Goal: Navigation & Orientation: Find specific page/section

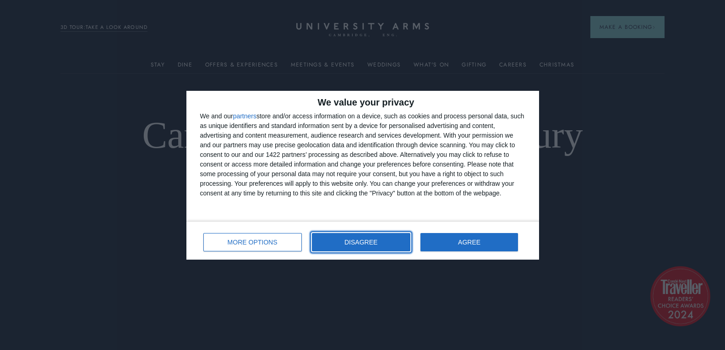
click at [334, 236] on button "DISAGREE" at bounding box center [361, 242] width 99 height 18
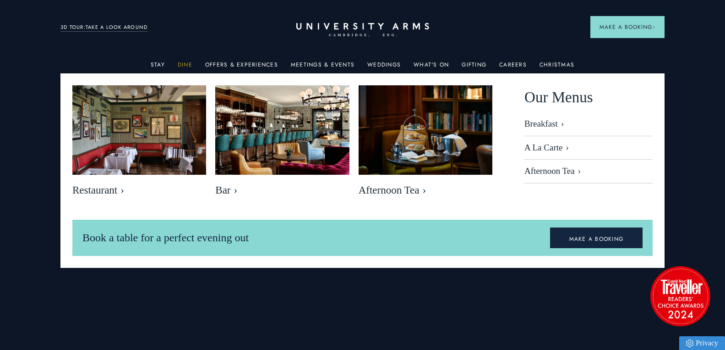
click at [190, 61] on link "Dine" at bounding box center [185, 67] width 15 height 12
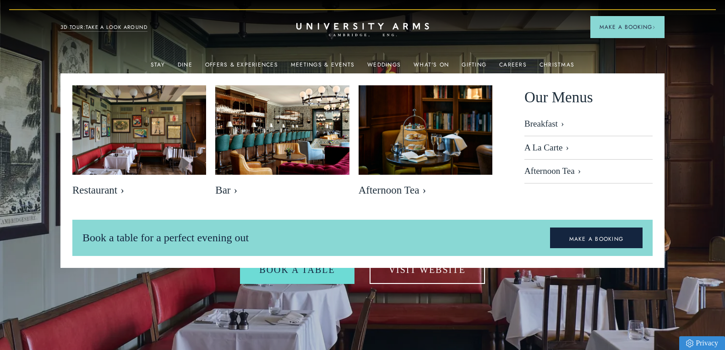
click at [446, 47] on header "Stay Suites Superior Rooms Classic Rooms Cosy Rooms Dine Restaurant Bar Afterno…" at bounding box center [362, 25] width 725 height 50
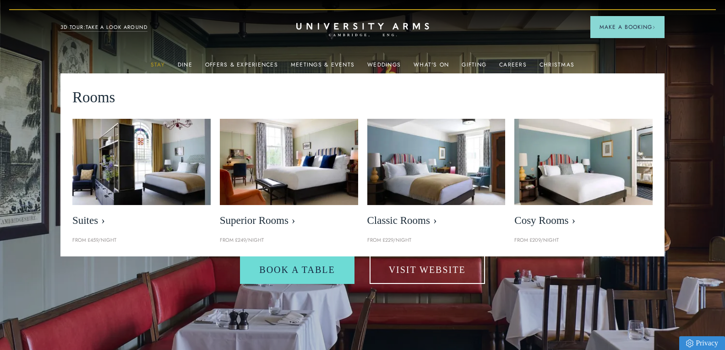
click at [161, 66] on link "Stay" at bounding box center [158, 67] width 14 height 12
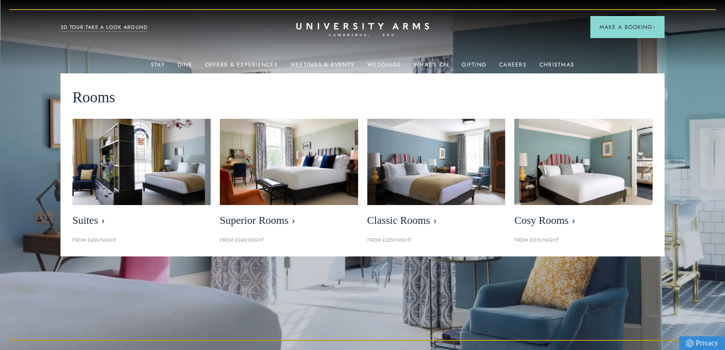
click at [270, 241] on p "From £249/night" at bounding box center [289, 240] width 138 height 8
click at [260, 262] on div "Book Your Room" at bounding box center [362, 246] width 377 height 34
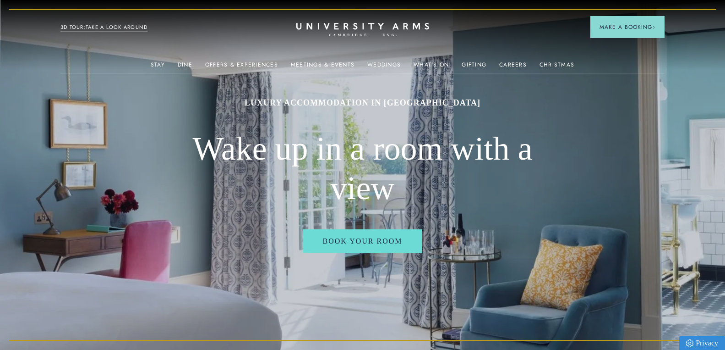
click at [492, 204] on h2 "Wake up in a room with a view" at bounding box center [362, 168] width 363 height 78
click at [171, 42] on header "Stay Suites Superior Rooms Classic Rooms Cosy Rooms Dine Restaurant Bar Afterno…" at bounding box center [362, 25] width 725 height 50
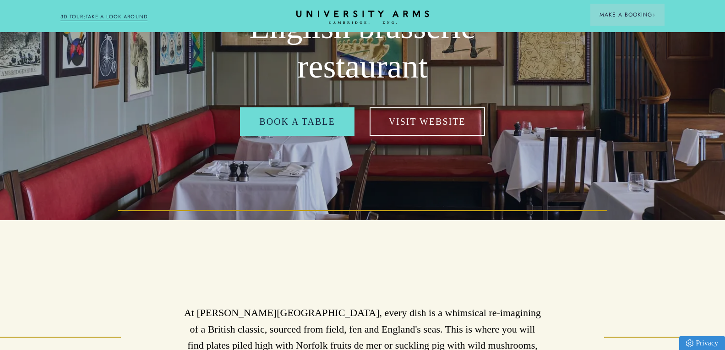
scroll to position [151, 0]
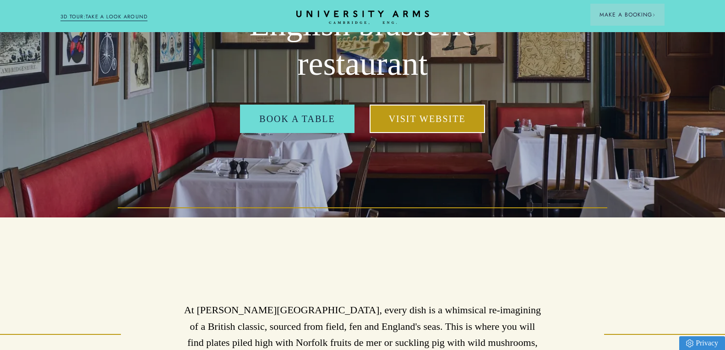
click at [413, 118] on link "Visit Website" at bounding box center [427, 118] width 115 height 28
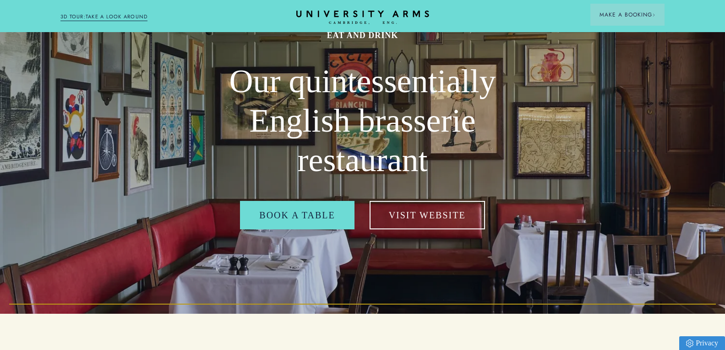
scroll to position [0, 0]
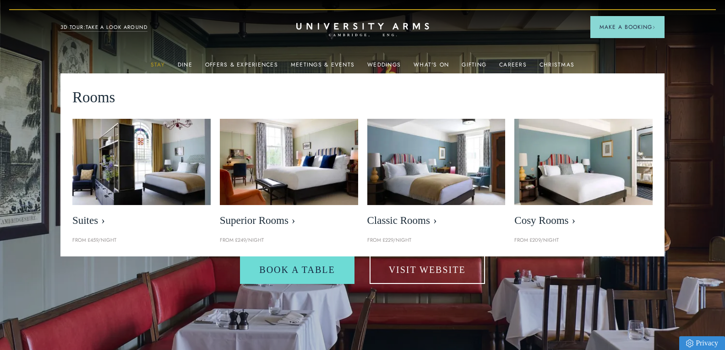
click at [160, 66] on link "Stay" at bounding box center [158, 67] width 14 height 12
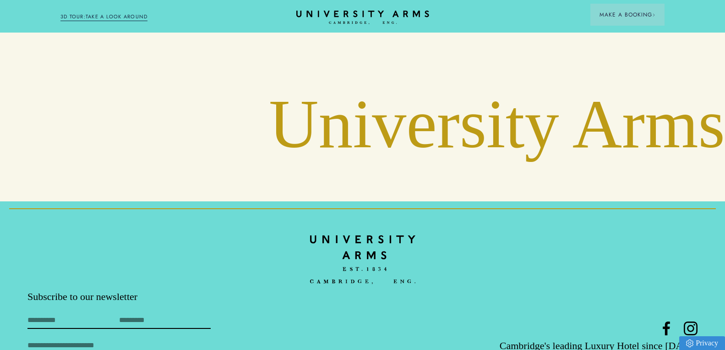
scroll to position [3561, 0]
